Goal: Task Accomplishment & Management: Use online tool/utility

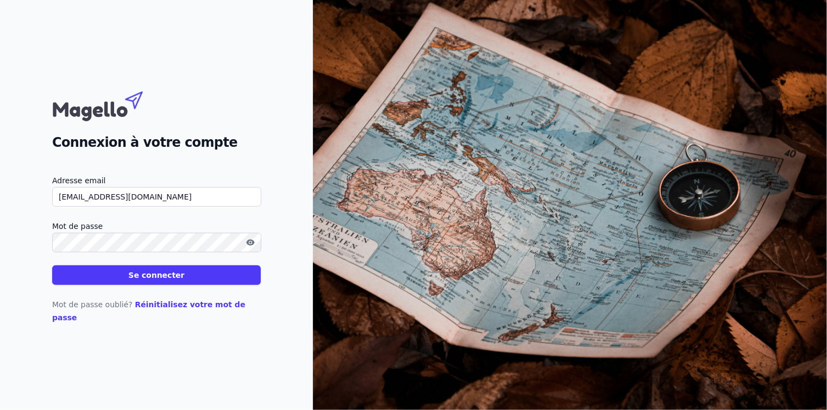
type input "[EMAIL_ADDRESS][DOMAIN_NAME]"
click at [167, 284] on button "Se connecter" at bounding box center [156, 275] width 209 height 20
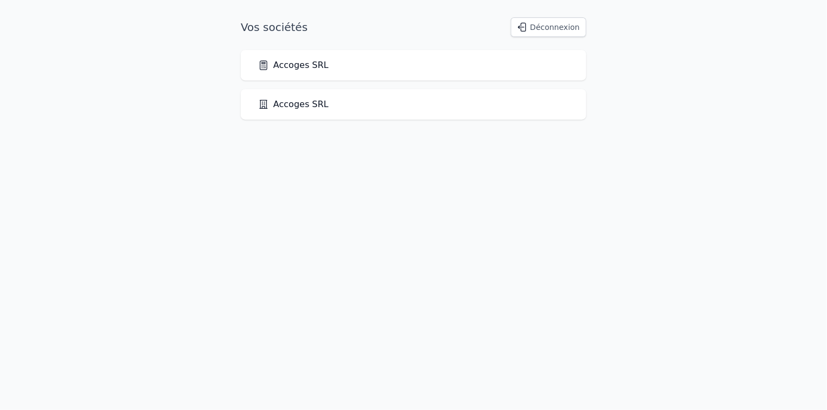
click at [277, 67] on link "Accoges SRL" at bounding box center [293, 65] width 71 height 13
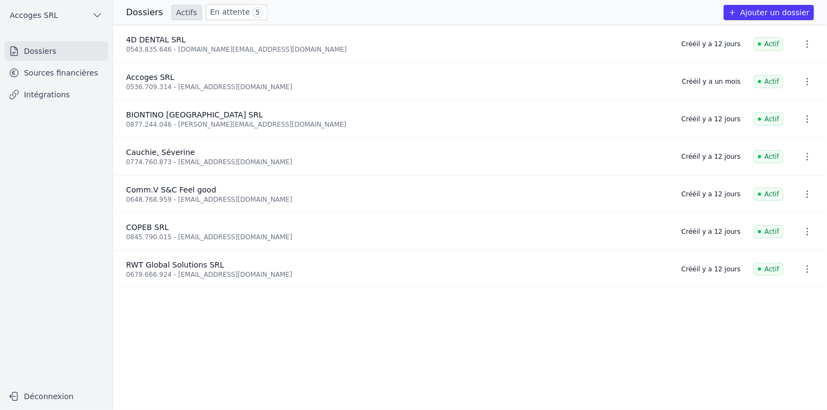
click at [62, 92] on link "Intégrations" at bounding box center [56, 95] width 104 height 20
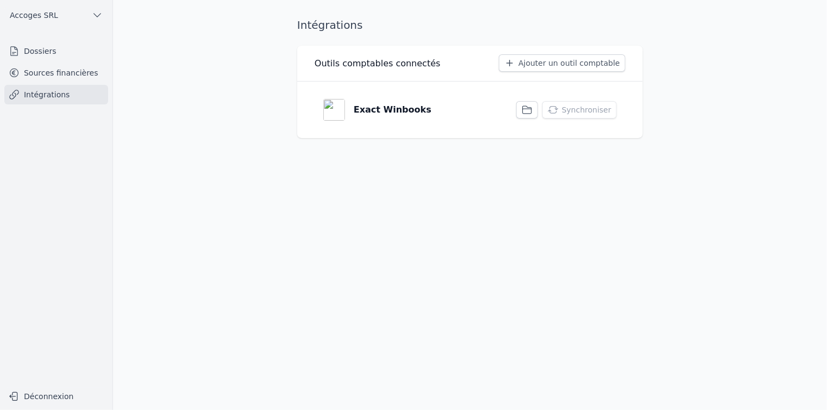
click at [368, 110] on p "Exact Winbooks" at bounding box center [393, 109] width 78 height 13
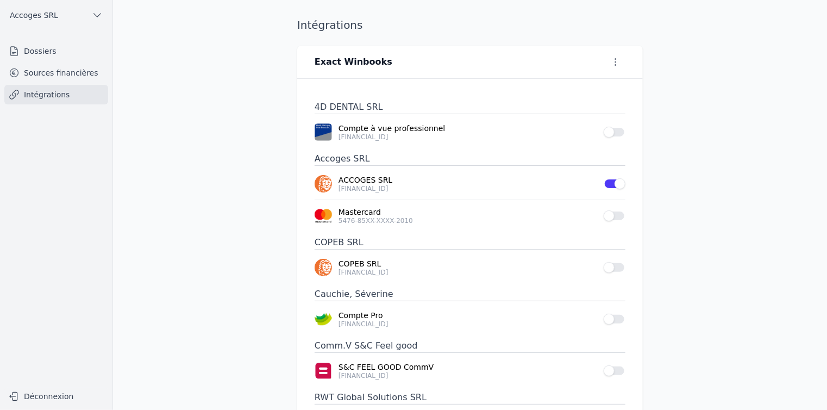
click at [148, 92] on main "Intégrations Exact Winbooks 4D DENTAL SRL Compte à vue professionnel BE85 6451 …" at bounding box center [413, 205] width 827 height 410
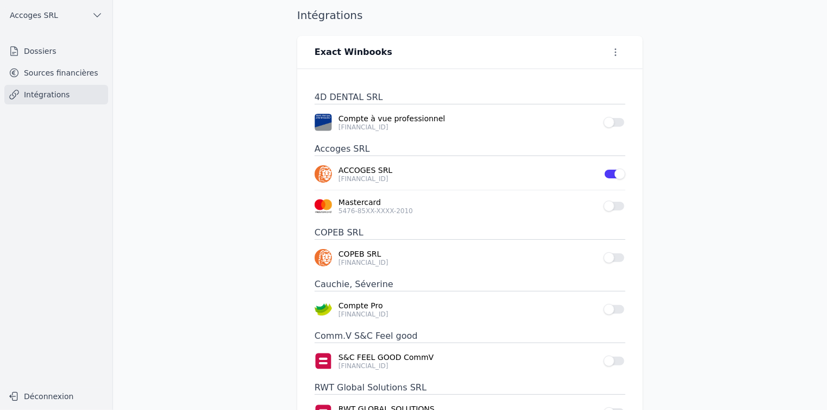
scroll to position [55, 0]
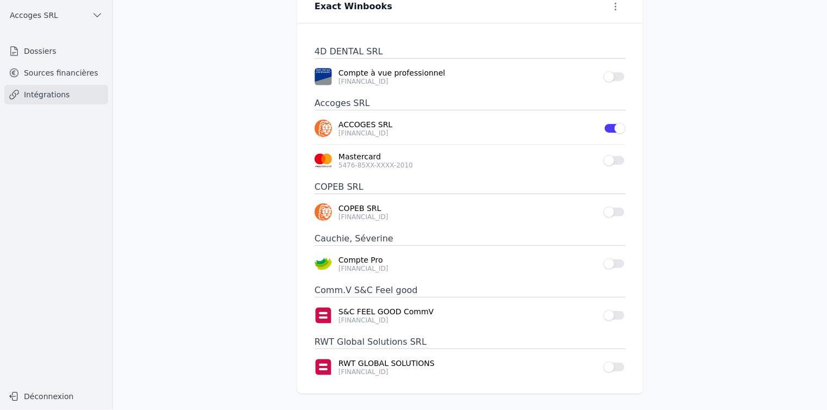
click at [612, 210] on button "Use setting" at bounding box center [615, 211] width 22 height 11
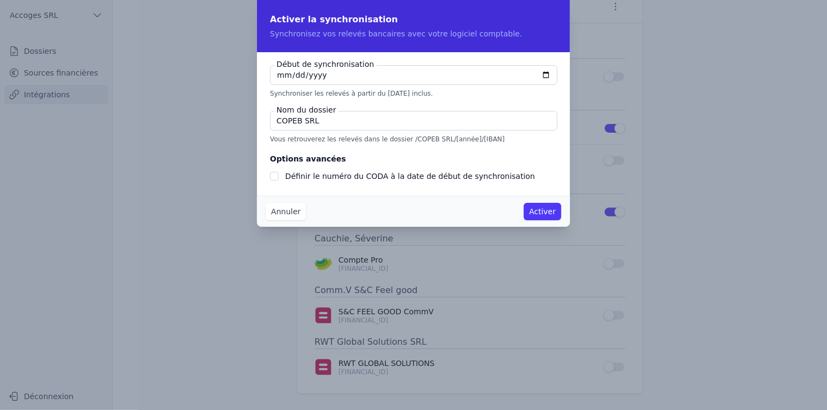
checkbox input "false"
type input "2025-08-08"
click at [384, 123] on input "COPEB SRL" at bounding box center [413, 121] width 287 height 20
type input "CPB"
click at [273, 175] on input "Définir le numéro du CODA à la date de début de synchronisation" at bounding box center [274, 176] width 9 height 9
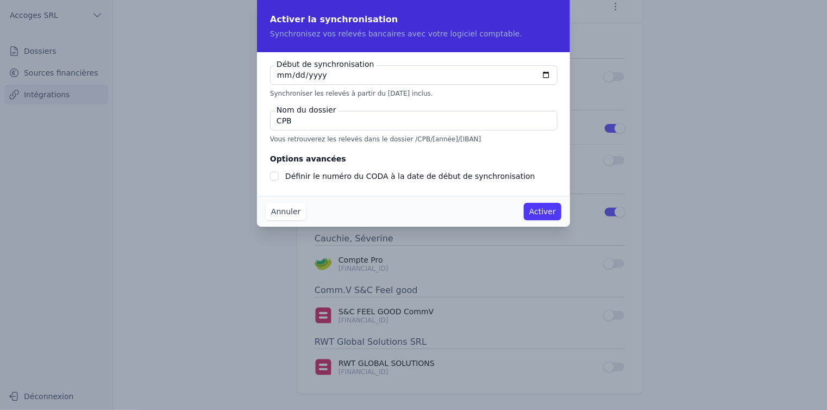
checkbox input "true"
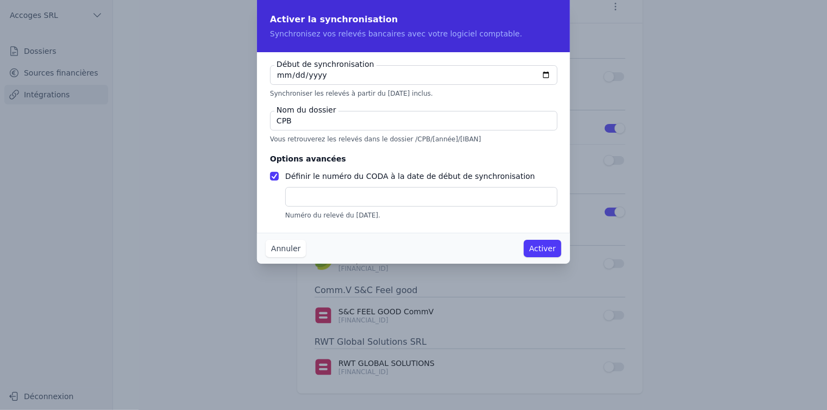
click at [304, 197] on input "text" at bounding box center [421, 197] width 272 height 20
type input "167"
click at [545, 246] on button "Activer" at bounding box center [542, 248] width 37 height 17
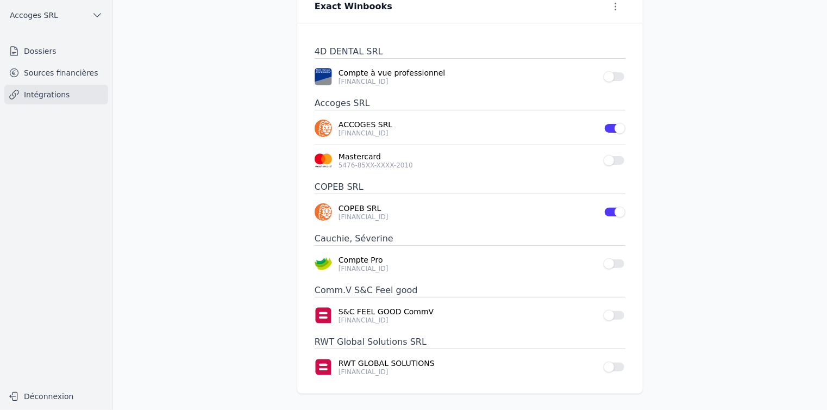
click at [613, 367] on button "Use setting" at bounding box center [615, 366] width 22 height 11
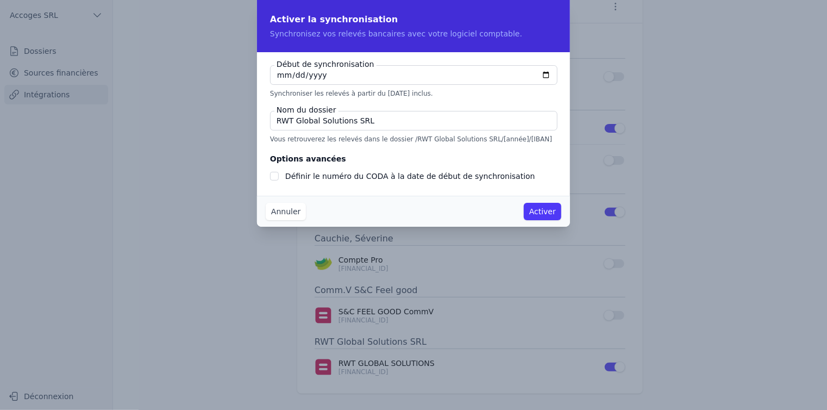
checkbox input "false"
type input "2025-08-07"
click at [378, 123] on input "RWT Global Solutions SRL" at bounding box center [413, 121] width 287 height 20
type input "RWT"
click at [275, 180] on div at bounding box center [274, 176] width 9 height 13
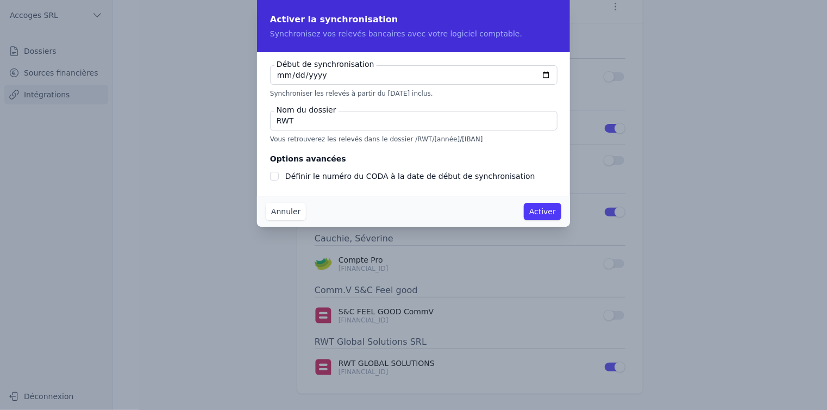
click at [275, 177] on input "Définir le numéro du CODA à la date de début de synchronisation" at bounding box center [274, 176] width 9 height 9
checkbox input "true"
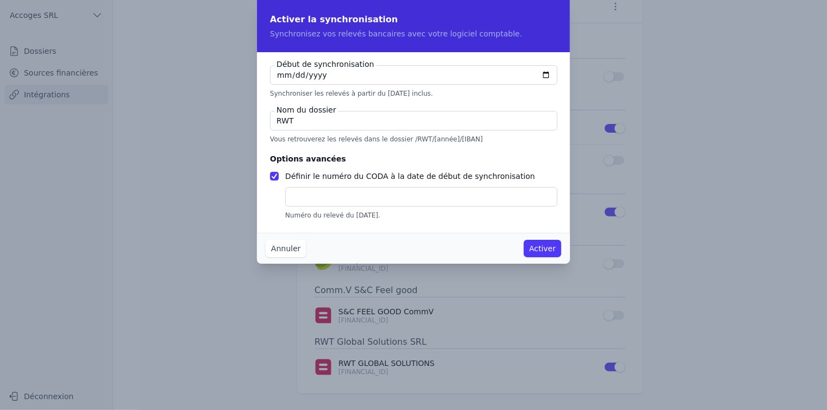
click at [299, 192] on input "text" at bounding box center [421, 197] width 272 height 20
type input "100"
click at [542, 246] on button "Activer" at bounding box center [542, 248] width 37 height 17
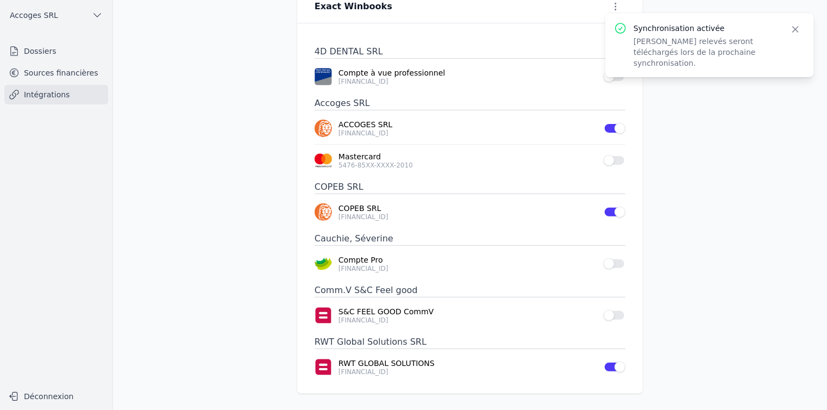
click at [610, 313] on button "Use setting" at bounding box center [615, 315] width 22 height 11
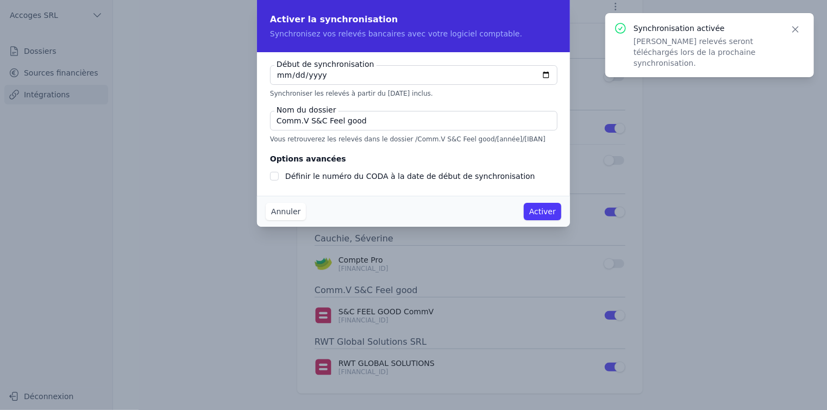
checkbox input "false"
type input "2025-08-01"
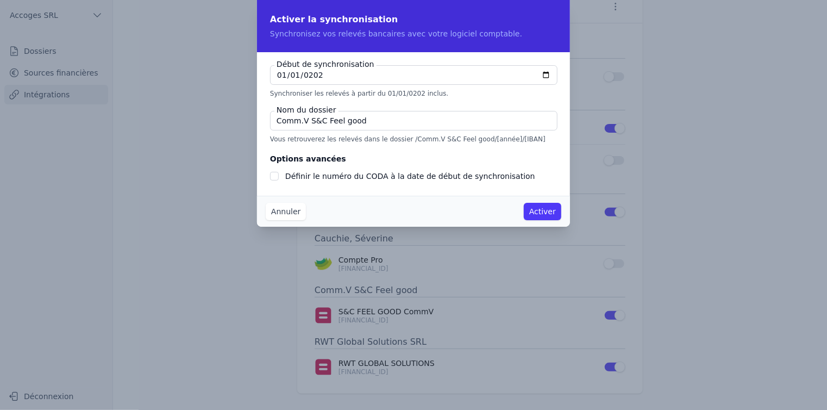
type input "2024-01-01"
click at [374, 124] on input "Comm.V S&C Feel good" at bounding box center [413, 121] width 287 height 20
type input "SCF"
click at [542, 214] on button "Activer" at bounding box center [542, 211] width 37 height 17
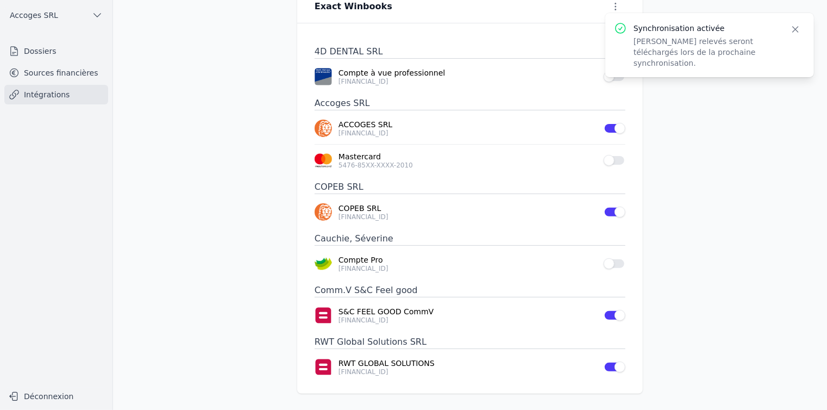
scroll to position [0, 0]
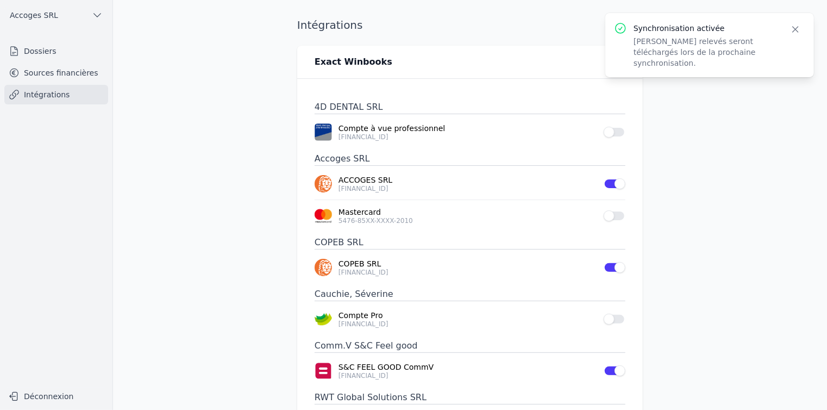
click at [793, 29] on icon "button" at bounding box center [795, 29] width 11 height 11
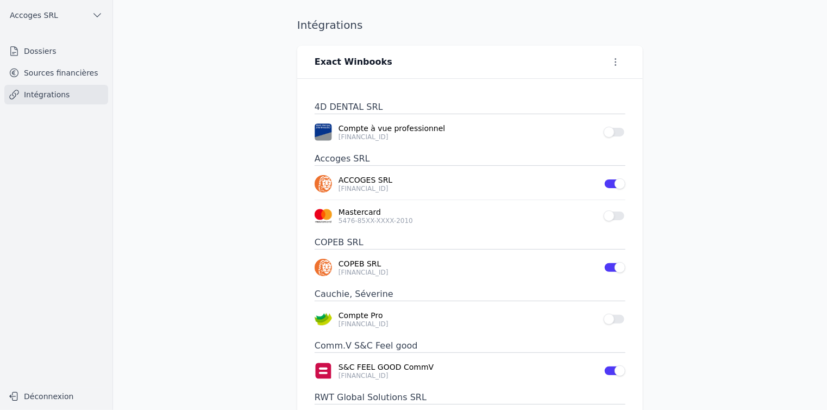
click at [54, 93] on link "Intégrations" at bounding box center [56, 95] width 104 height 20
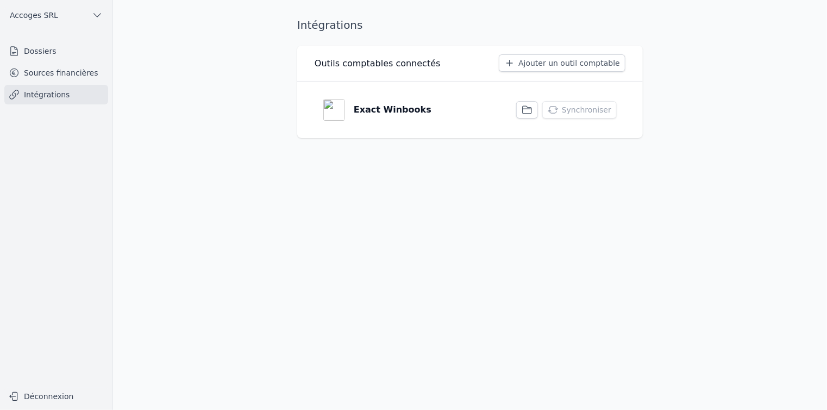
click at [531, 112] on icon "button" at bounding box center [527, 110] width 9 height 8
click at [582, 112] on button "Synchroniser" at bounding box center [579, 109] width 74 height 17
click at [69, 394] on button "Déconnexion" at bounding box center [56, 395] width 104 height 17
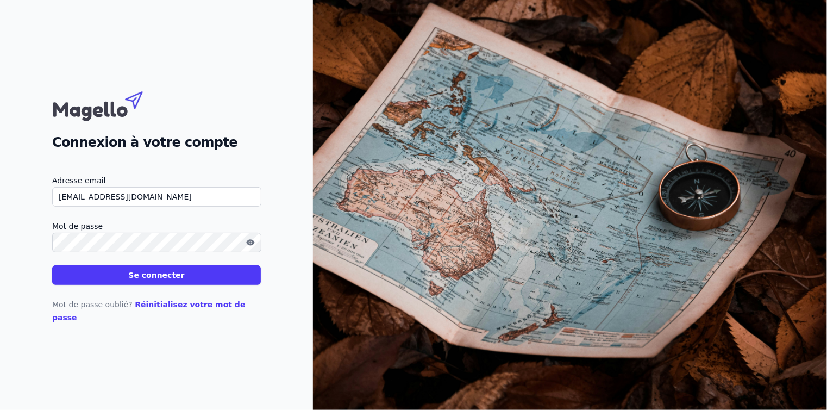
type input "[EMAIL_ADDRESS][DOMAIN_NAME]"
click at [164, 284] on button "Se connecter" at bounding box center [156, 275] width 209 height 20
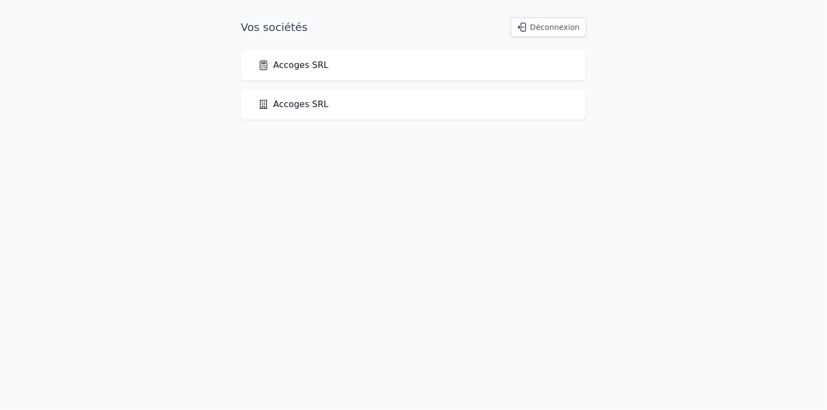
click at [283, 68] on link "Accoges SRL" at bounding box center [293, 65] width 71 height 13
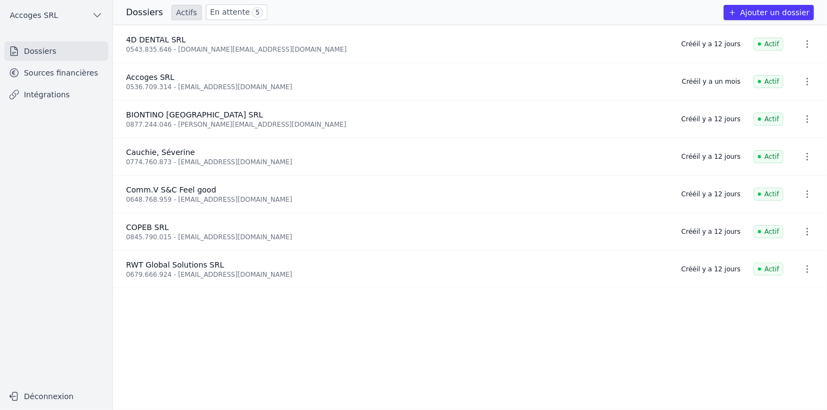
click at [60, 98] on link "Intégrations" at bounding box center [56, 95] width 104 height 20
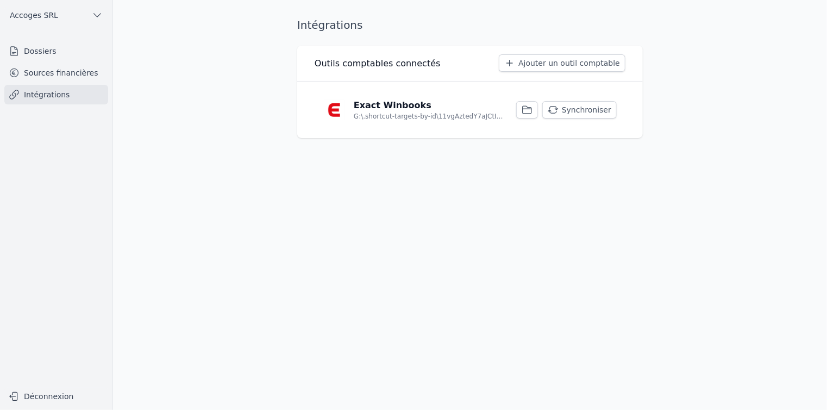
click at [404, 109] on p "Exact Winbooks" at bounding box center [393, 105] width 78 height 13
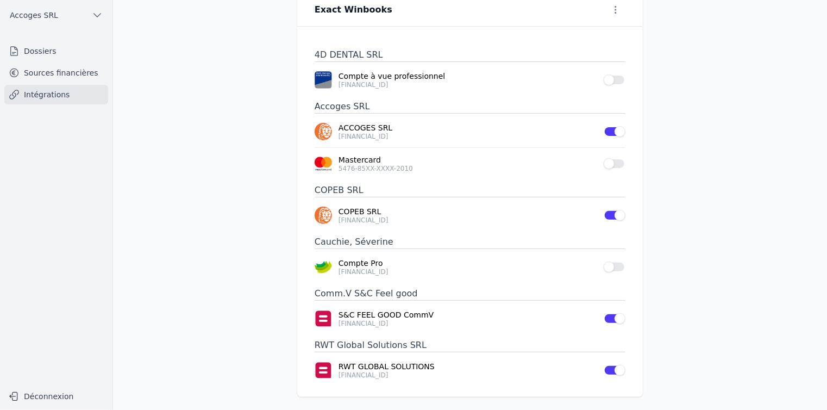
scroll to position [55, 0]
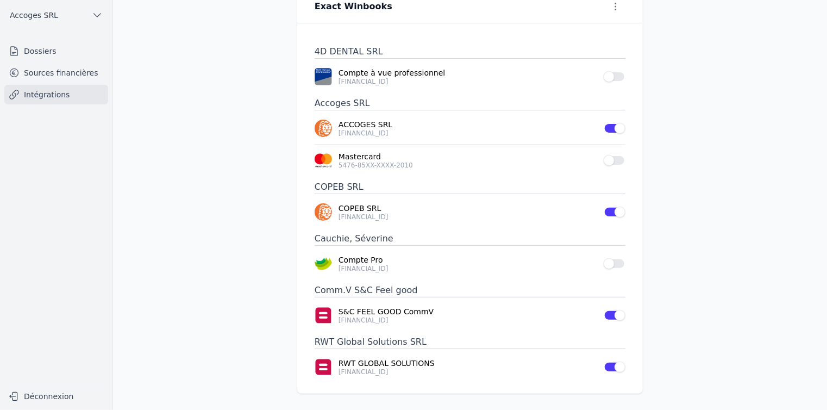
click at [74, 94] on link "Intégrations" at bounding box center [56, 95] width 104 height 20
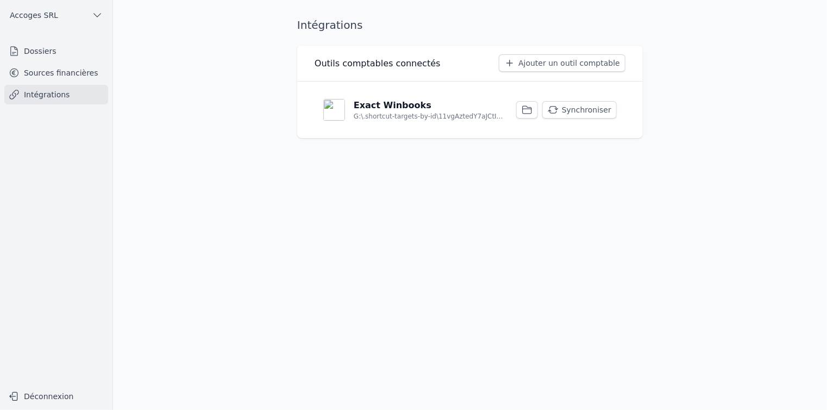
click at [79, 75] on link "Sources financières" at bounding box center [56, 73] width 104 height 20
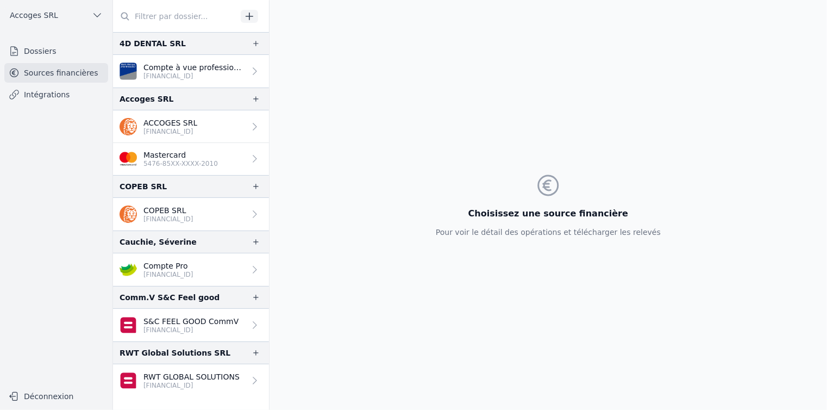
click at [217, 156] on link "Mastercard 5476-85XX-XXXX-2010" at bounding box center [191, 159] width 156 height 32
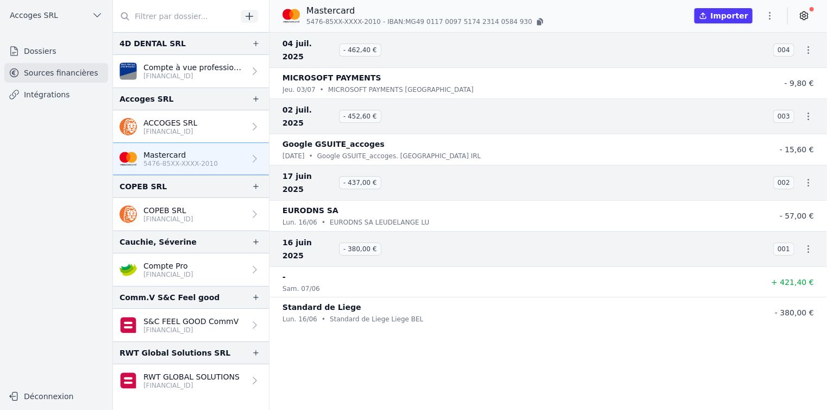
click at [186, 274] on p "BE77 7512 1134 3842" at bounding box center [168, 274] width 50 height 9
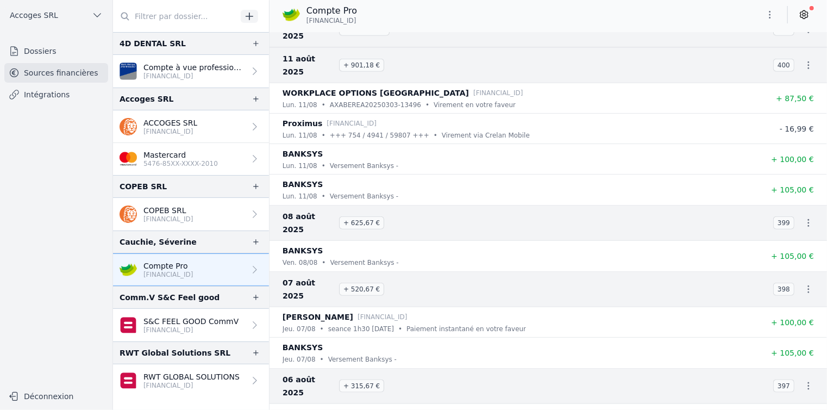
scroll to position [782, 0]
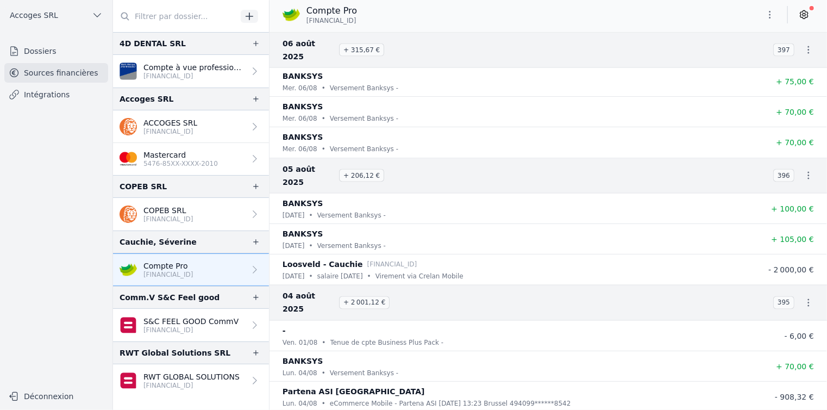
click at [198, 331] on p "BE24 0689 0505 9638" at bounding box center [190, 329] width 95 height 9
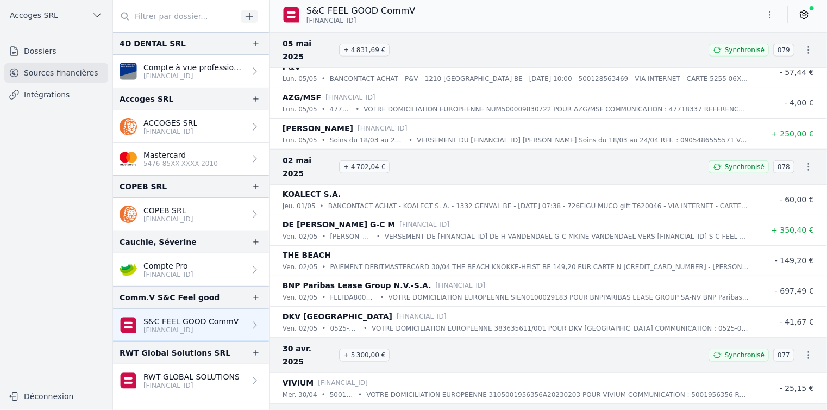
scroll to position [8696, 0]
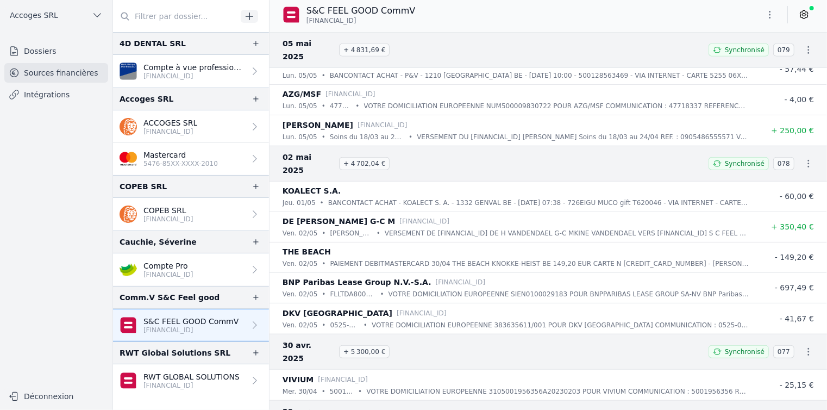
click at [163, 272] on p "BE77 7512 1134 3842" at bounding box center [168, 274] width 50 height 9
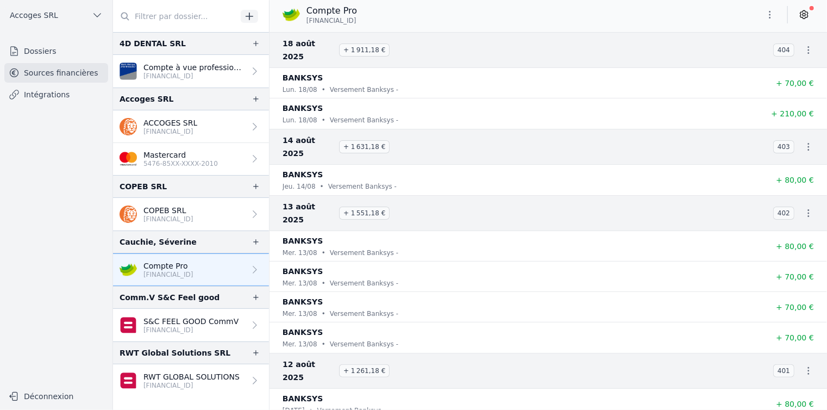
click at [50, 190] on nav "Dossiers Sources financières Intégrations" at bounding box center [56, 208] width 95 height 335
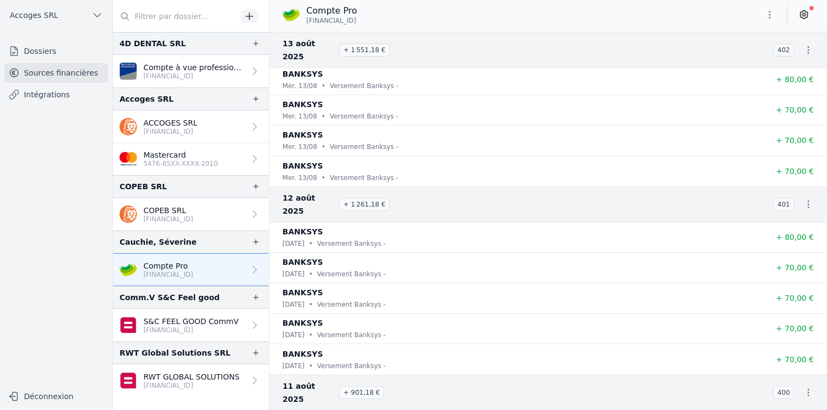
scroll to position [154, 0]
click at [50, 55] on link "Dossiers" at bounding box center [56, 51] width 104 height 20
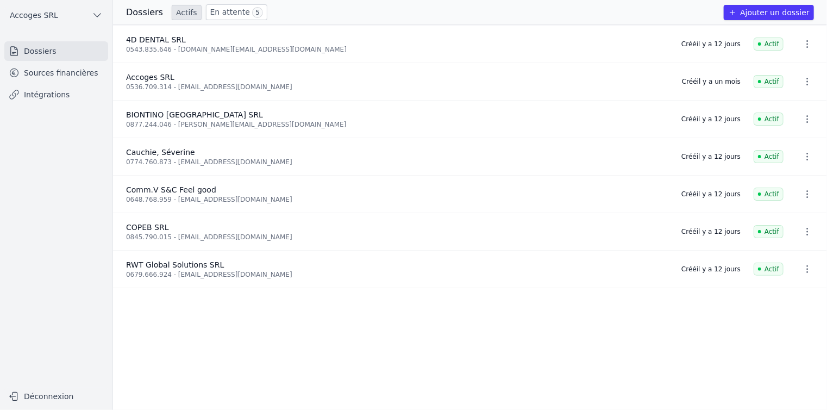
click at [57, 75] on link "Sources financières" at bounding box center [56, 73] width 104 height 20
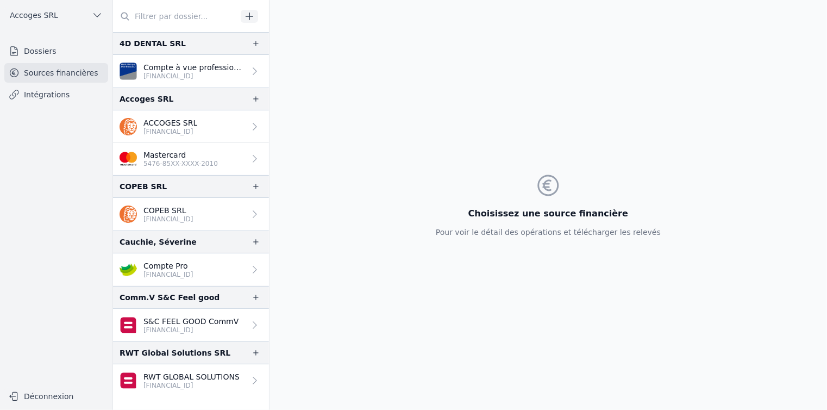
click at [193, 208] on p "COPEB SRL" at bounding box center [168, 210] width 50 height 11
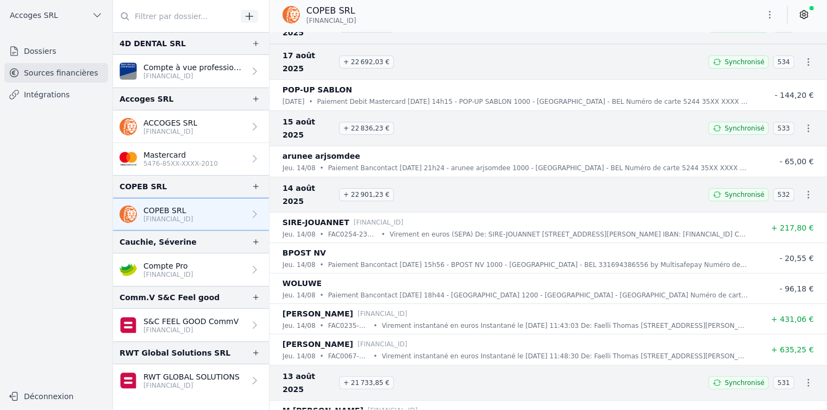
scroll to position [58, 0]
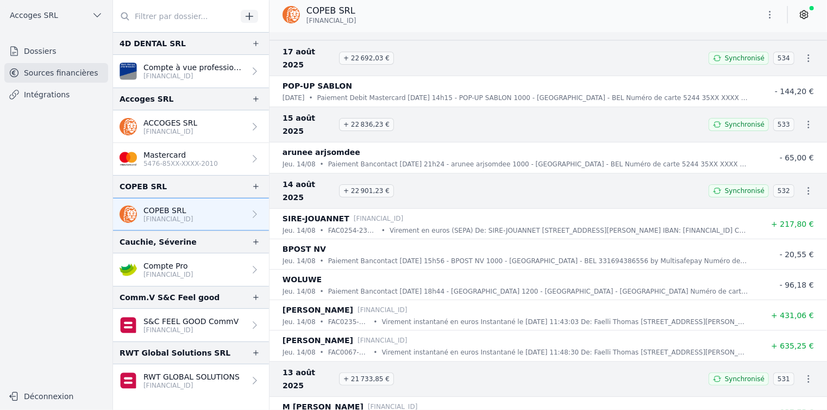
click at [377, 225] on div "jeu. 14/08 • FAC0254-23HIO034 • Virement en euros (SEPA) De: SIRE-JOUANNET Rue …" at bounding box center [516, 230] width 466 height 11
click at [362, 225] on p "FAC0254-23HIO034" at bounding box center [352, 230] width 49 height 11
click at [319, 212] on p "SIRE-JOUANNET" at bounding box center [316, 218] width 67 height 13
click at [196, 117] on p "ACCOGES SRL" at bounding box center [170, 122] width 54 height 11
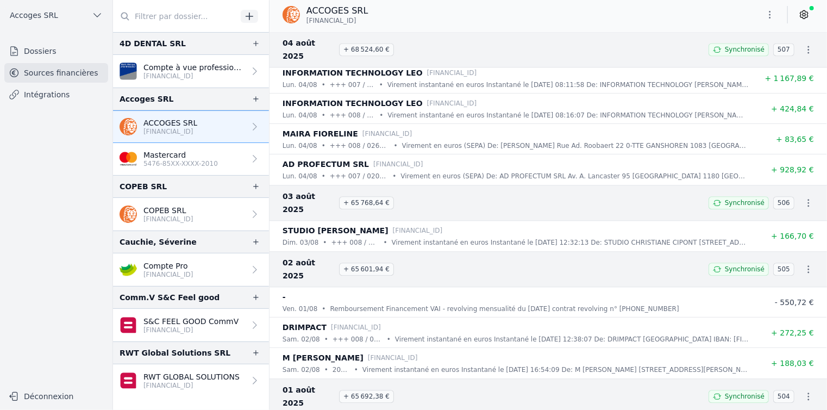
scroll to position [1212, 0]
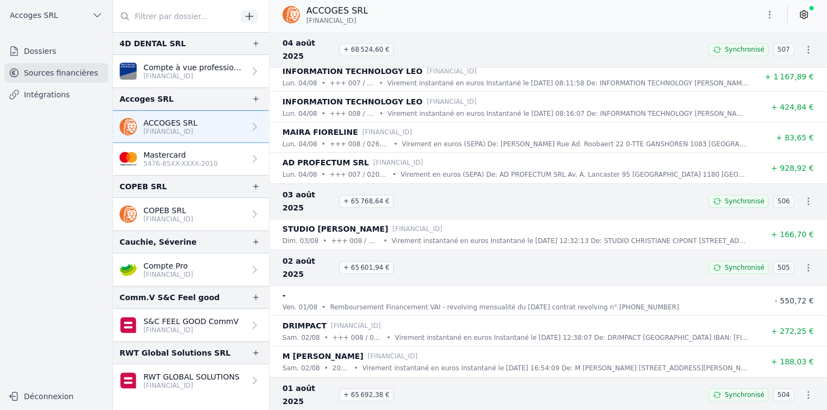
click at [456, 289] on div "-" at bounding box center [516, 295] width 466 height 13
click at [284, 289] on p "-" at bounding box center [284, 295] width 3 height 13
click at [806, 296] on span "- 550,72 €" at bounding box center [794, 300] width 39 height 9
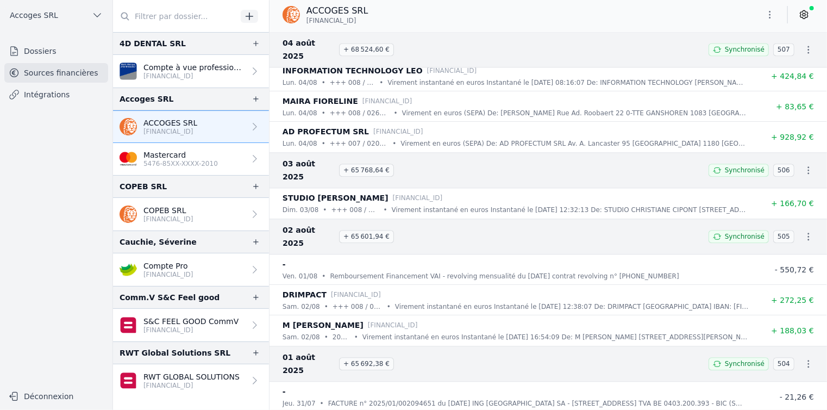
scroll to position [1245, 0]
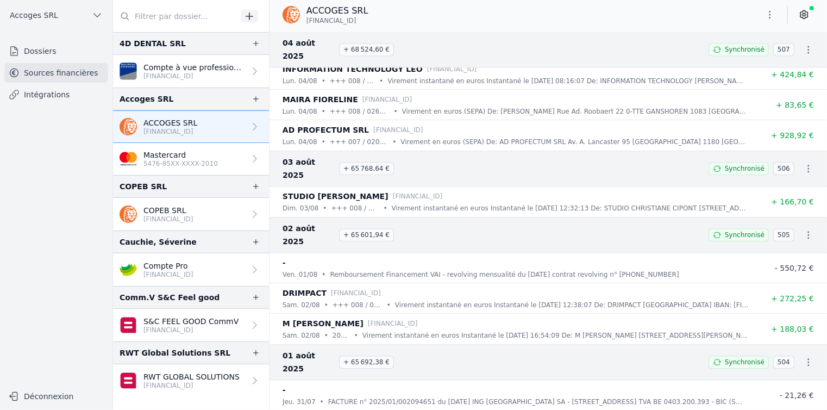
click at [568, 256] on div "-" at bounding box center [516, 262] width 466 height 13
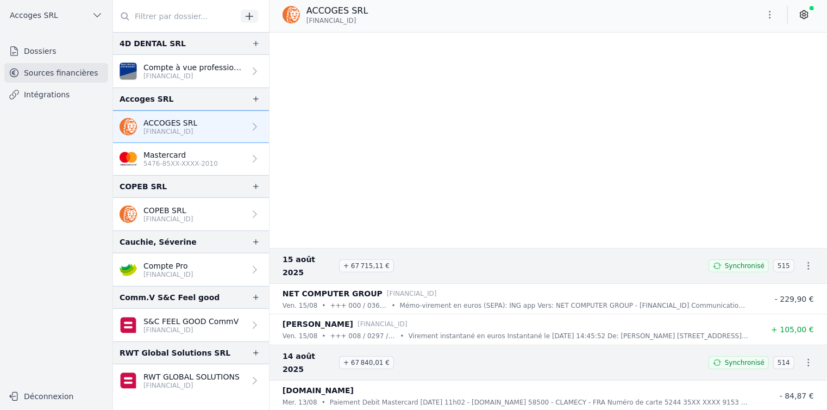
scroll to position [0, 0]
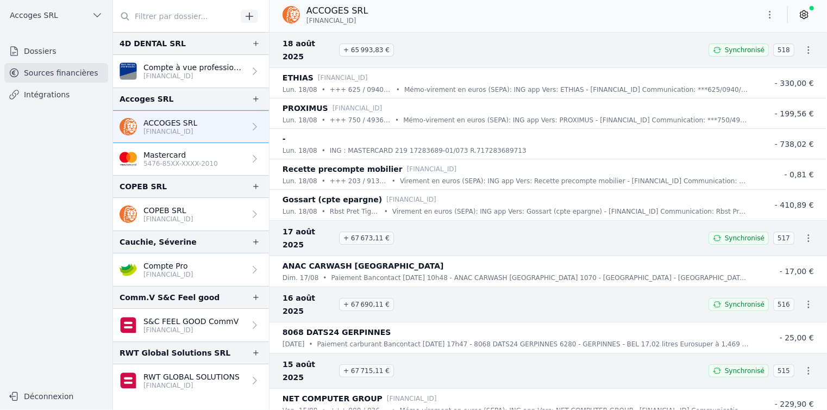
click at [50, 103] on link "Intégrations" at bounding box center [56, 95] width 104 height 20
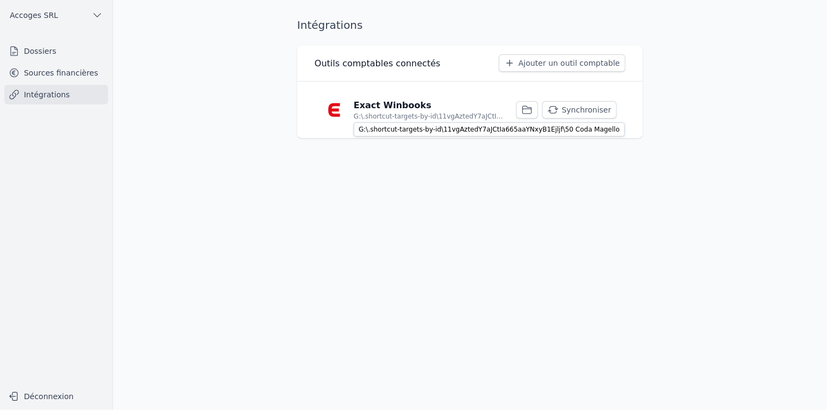
click at [394, 118] on p "G:\.shortcut-targets-by-id\11vgAztedY7aJCtIa665aaYNxyB1Ejljf\50 Coda Magello" at bounding box center [428, 116] width 149 height 9
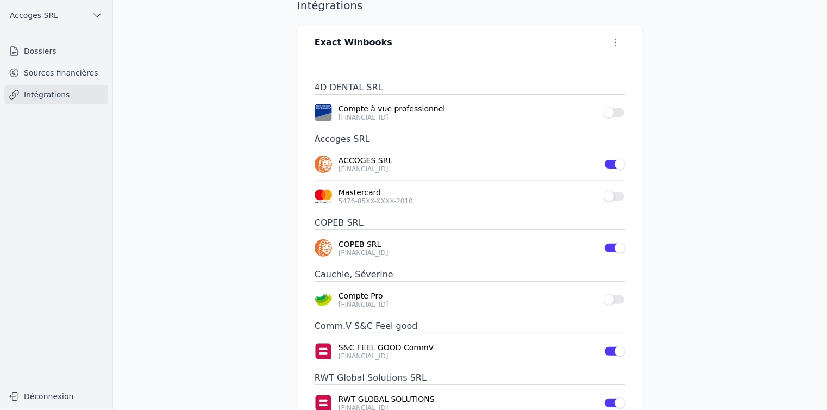
scroll to position [21, 0]
